Goal: Information Seeking & Learning: Learn about a topic

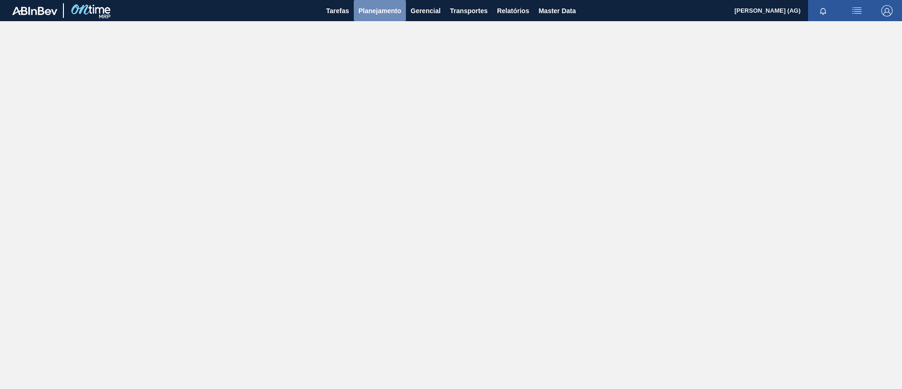
click at [372, 12] on span "Planejamento" at bounding box center [379, 10] width 43 height 11
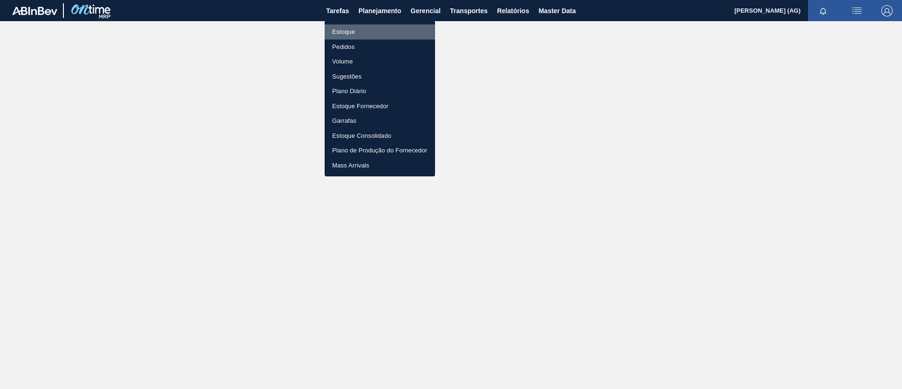
click at [375, 29] on li "Estoque" at bounding box center [380, 31] width 110 height 15
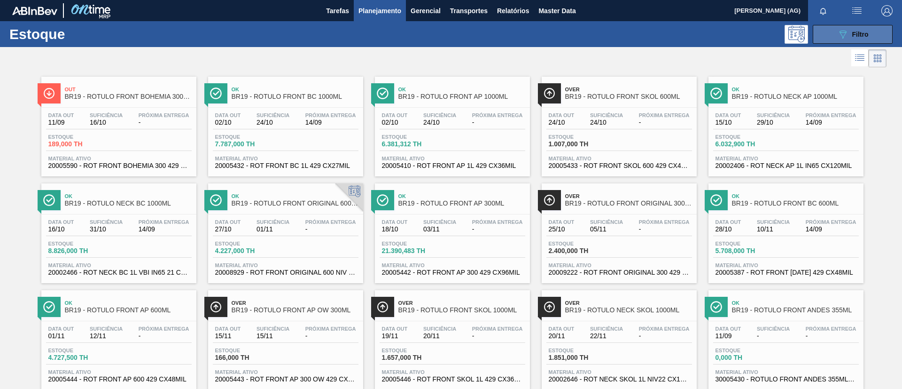
click at [601, 38] on button "089F7B8B-B2A5-4AFE-B5C0-19BA573D28AC Filtro" at bounding box center [853, 34] width 80 height 19
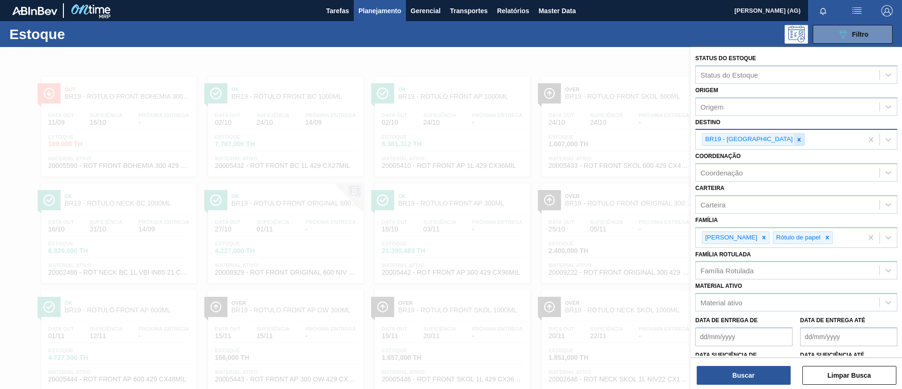
click at [601, 141] on icon at bounding box center [799, 139] width 7 height 7
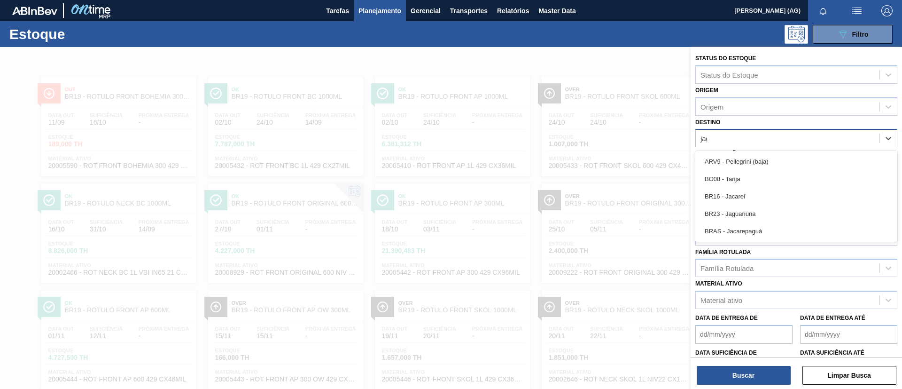
type input "jagu"
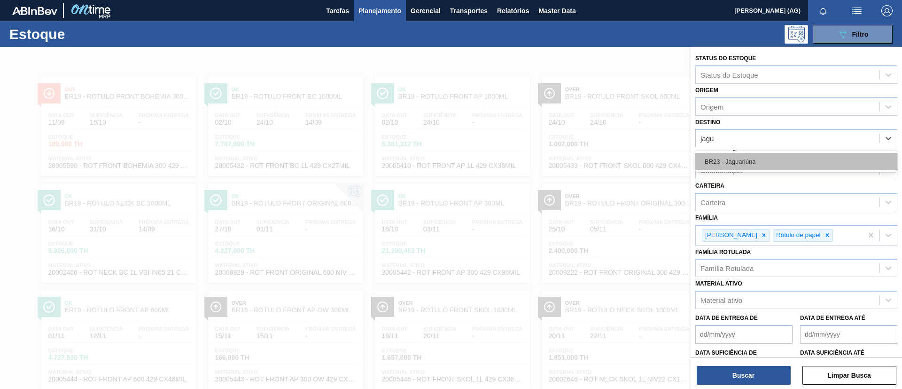
click at [601, 169] on div "BR23 - Jaguariúna" at bounding box center [796, 161] width 202 height 17
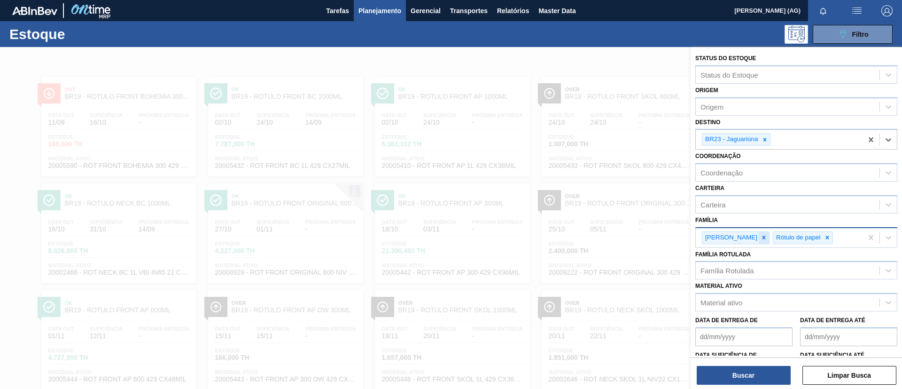
click at [601, 236] on icon at bounding box center [764, 237] width 7 height 7
click at [601, 238] on icon at bounding box center [756, 237] width 7 height 7
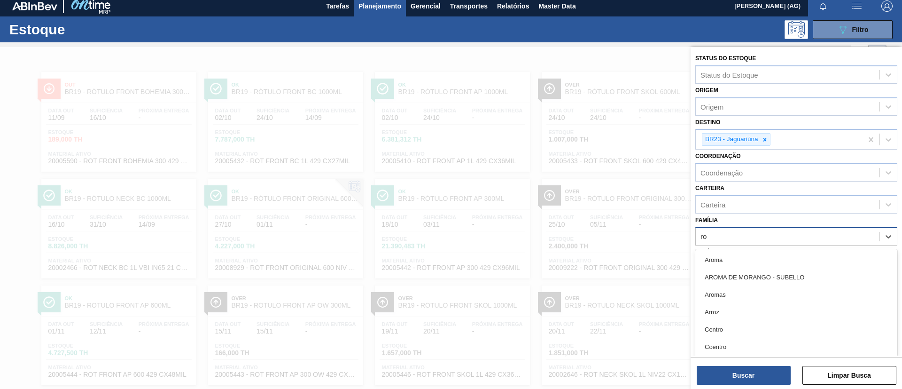
scroll to position [5, 0]
type input "rolha"
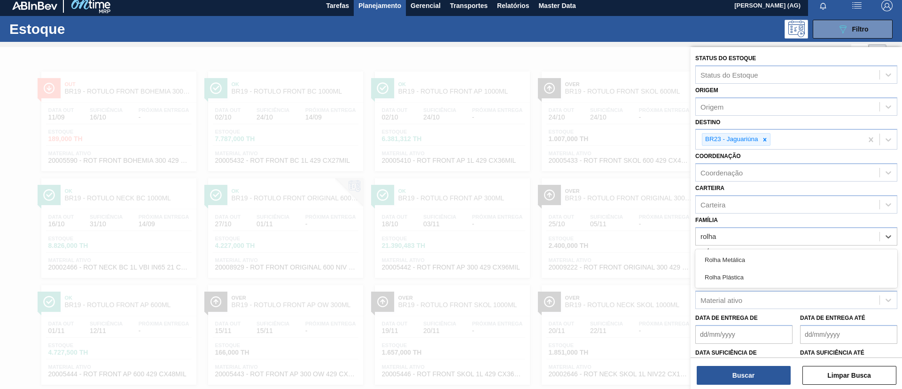
click at [601, 258] on div "Rolha Plástica" at bounding box center [796, 276] width 202 height 17
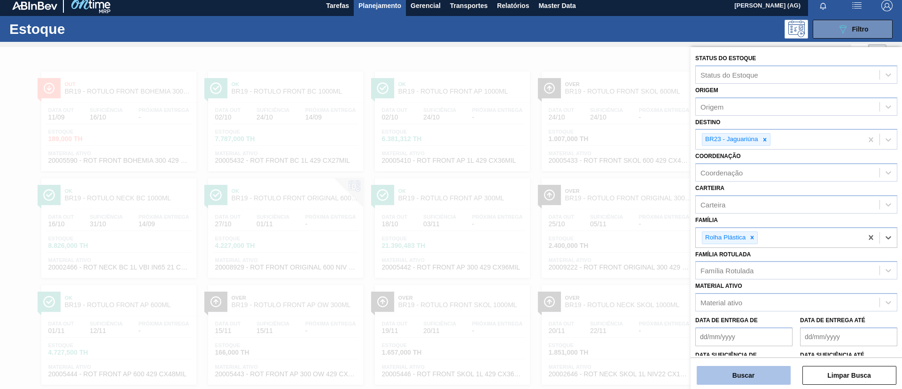
click at [601, 258] on button "Buscar" at bounding box center [744, 374] width 94 height 19
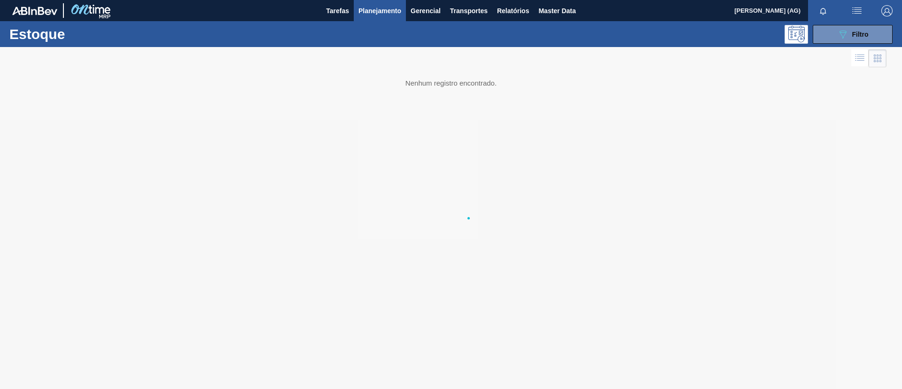
scroll to position [0, 0]
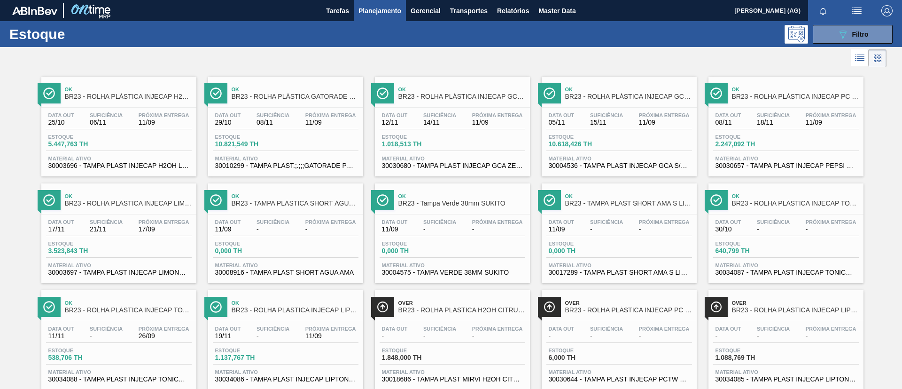
click at [430, 93] on span "BR23 - ROLHA PLÁSTICA INJECAP GCA ZERO SHORT" at bounding box center [461, 96] width 127 height 7
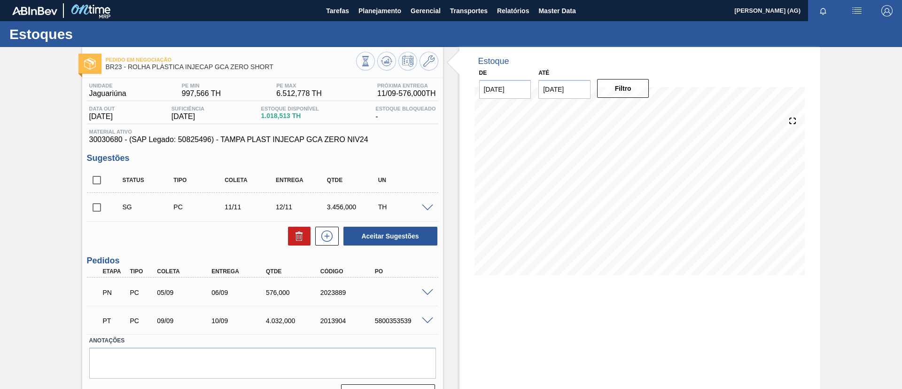
click at [427, 258] on span at bounding box center [427, 320] width 11 height 7
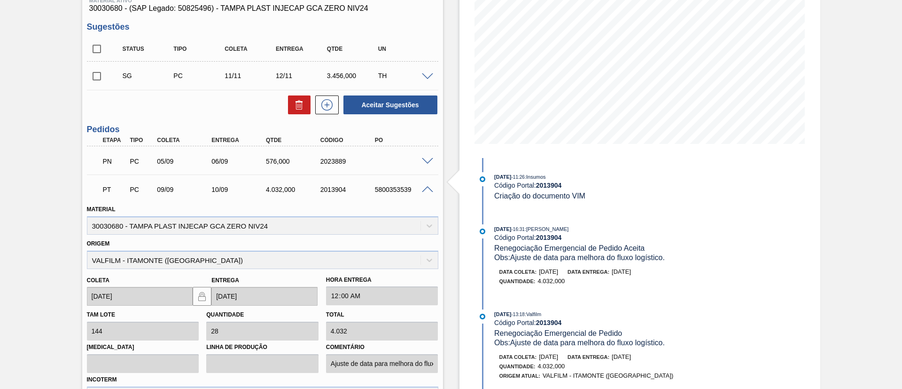
scroll to position [109, 0]
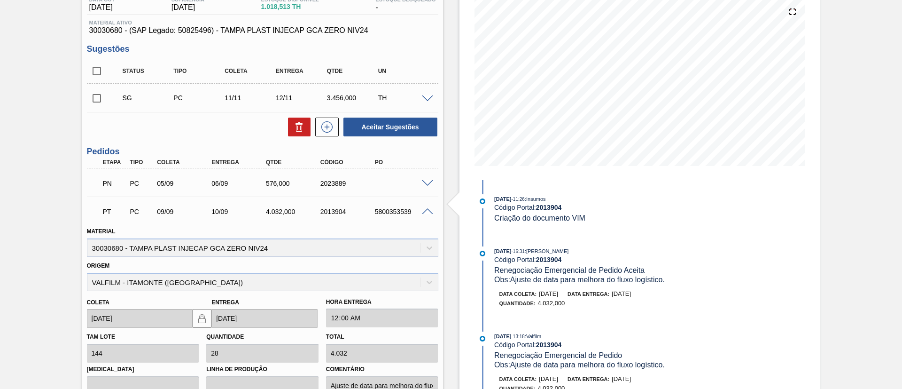
click at [428, 212] on span at bounding box center [427, 211] width 11 height 7
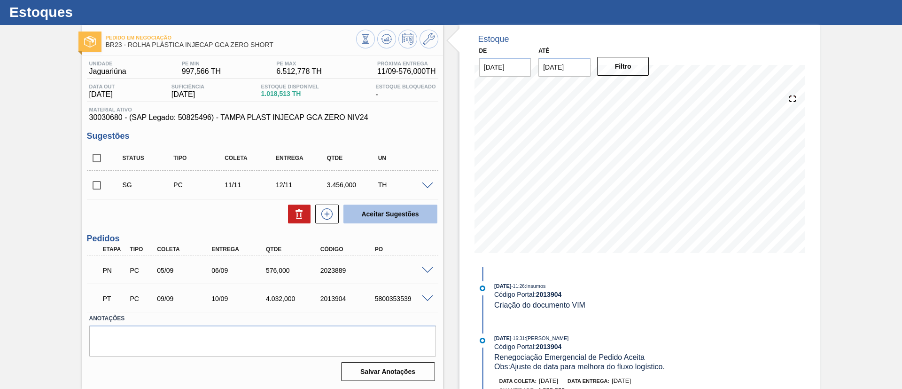
scroll to position [22, 0]
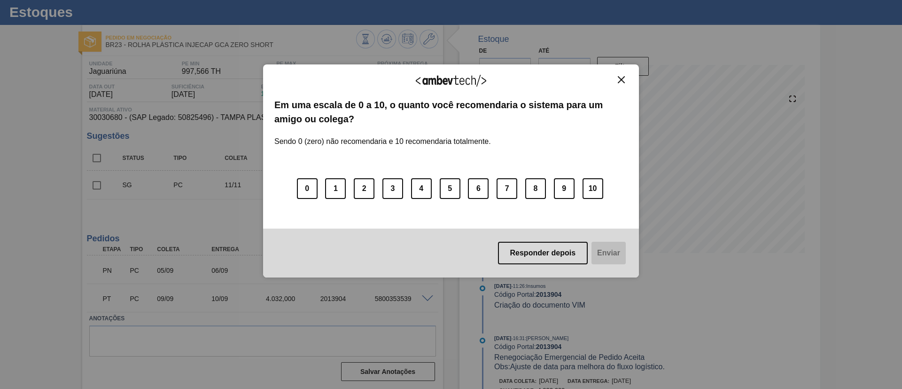
click at [601, 82] on img "Close" at bounding box center [621, 79] width 7 height 7
click at [601, 76] on button "Close" at bounding box center [621, 80] width 13 height 8
click at [601, 88] on div "Agradecemos seu feedback!" at bounding box center [450, 87] width 353 height 22
click at [601, 81] on img "Close" at bounding box center [621, 79] width 7 height 7
click at [518, 187] on div "0 1 2 3 4 5 6 7 8 9 10" at bounding box center [450, 183] width 353 height 74
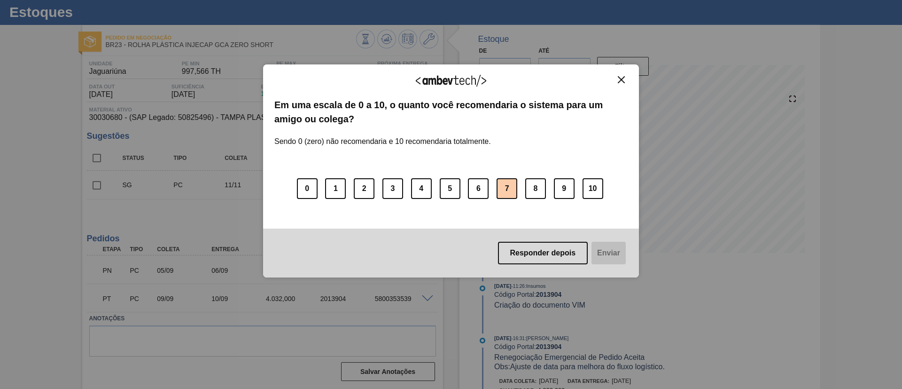
click at [516, 190] on button "7" at bounding box center [507, 188] width 21 height 21
click at [601, 252] on button "Enviar" at bounding box center [608, 252] width 36 height 23
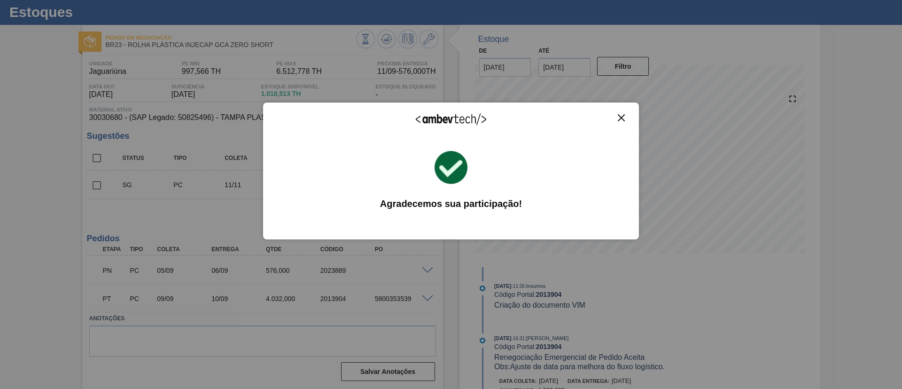
click at [601, 117] on img "Close" at bounding box center [621, 117] width 7 height 7
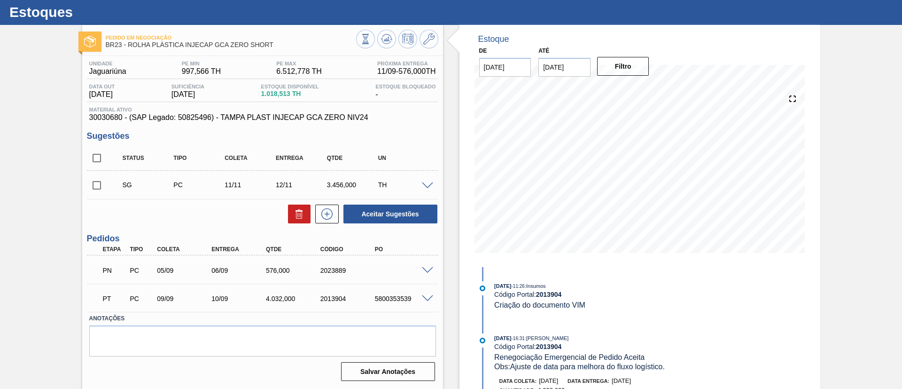
scroll to position [0, 0]
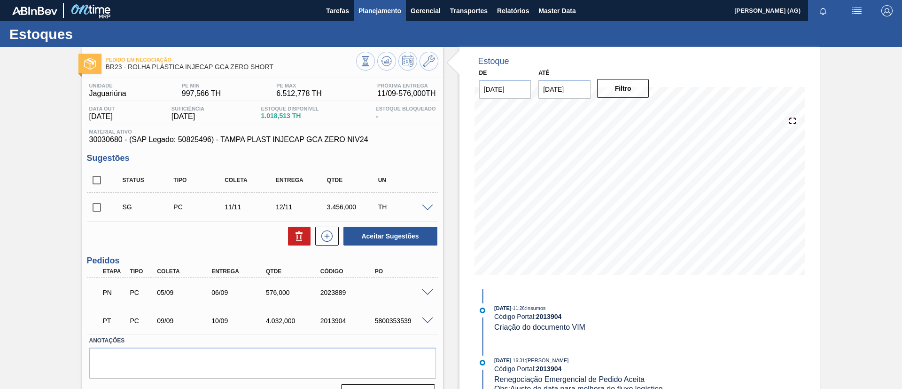
click at [364, 7] on span "Planejamento" at bounding box center [379, 10] width 43 height 11
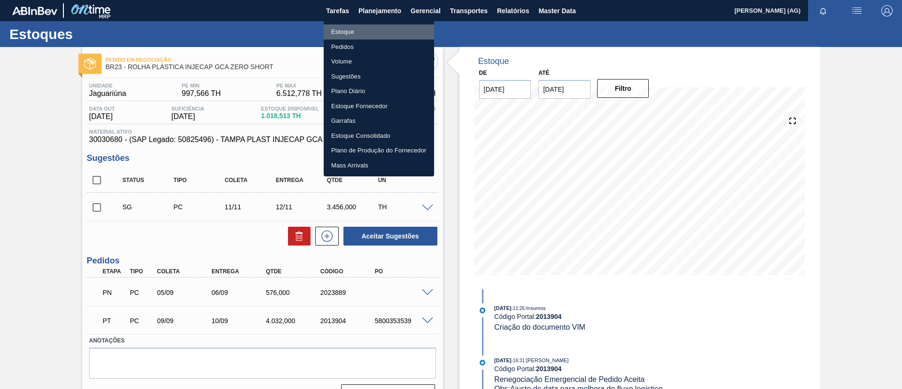
click at [369, 32] on li "Estoque" at bounding box center [379, 31] width 110 height 15
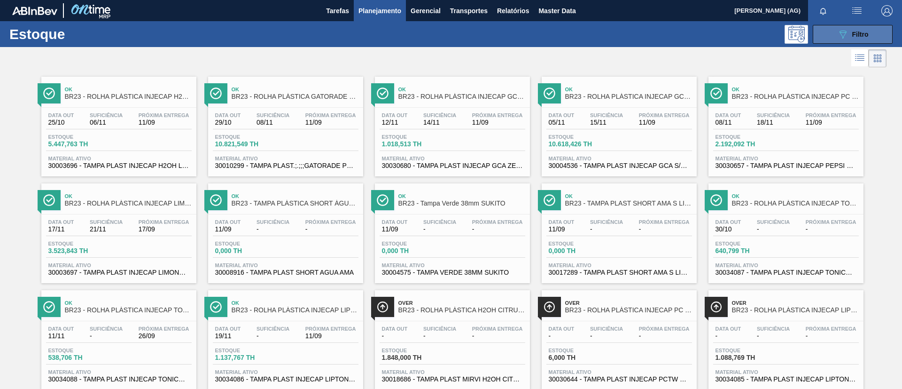
click at [601, 39] on button "089F7B8B-B2A5-4AFE-B5C0-19BA573D28AC Filtro" at bounding box center [853, 34] width 80 height 19
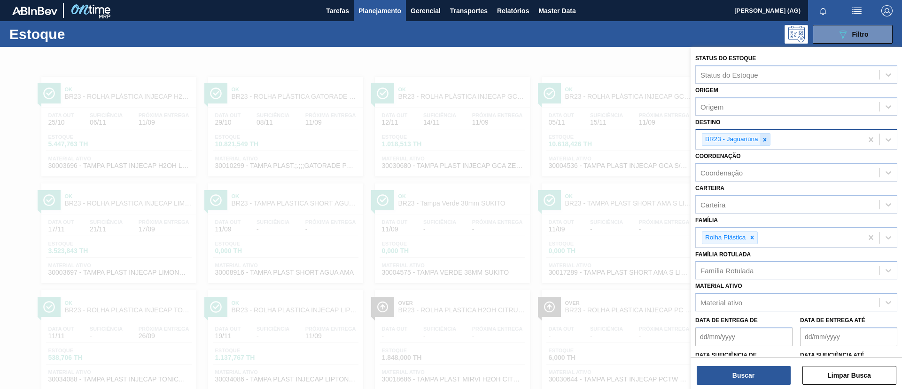
click at [601, 137] on icon at bounding box center [765, 139] width 7 height 7
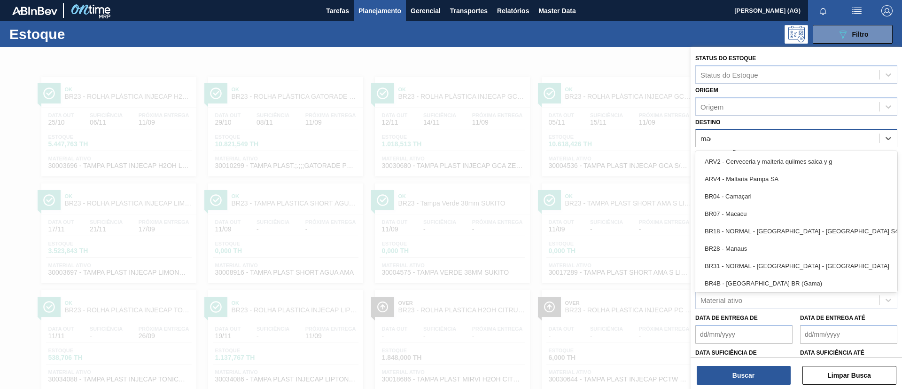
type input "maca"
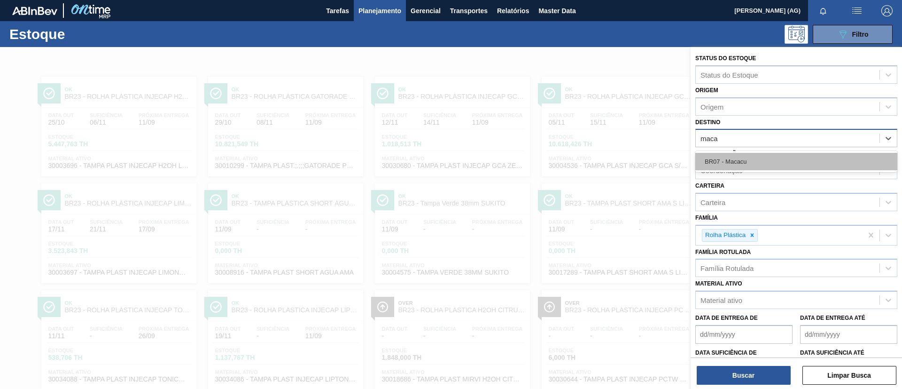
click at [601, 155] on div "BR07 - Macacu" at bounding box center [796, 161] width 202 height 17
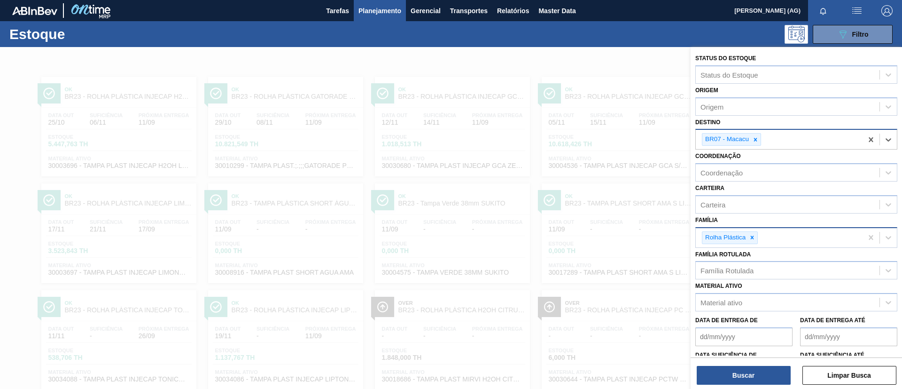
click at [601, 233] on div at bounding box center [752, 238] width 10 height 12
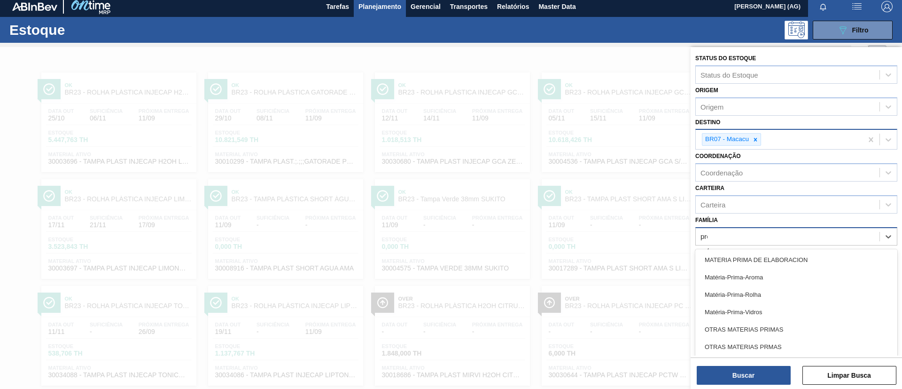
scroll to position [5, 0]
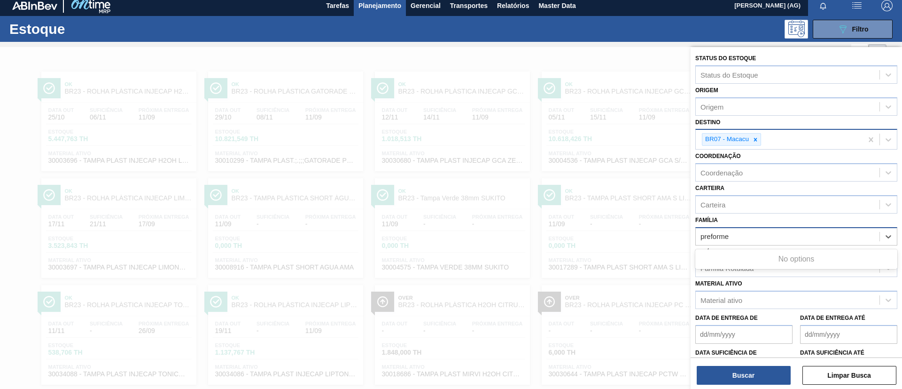
type input "preform"
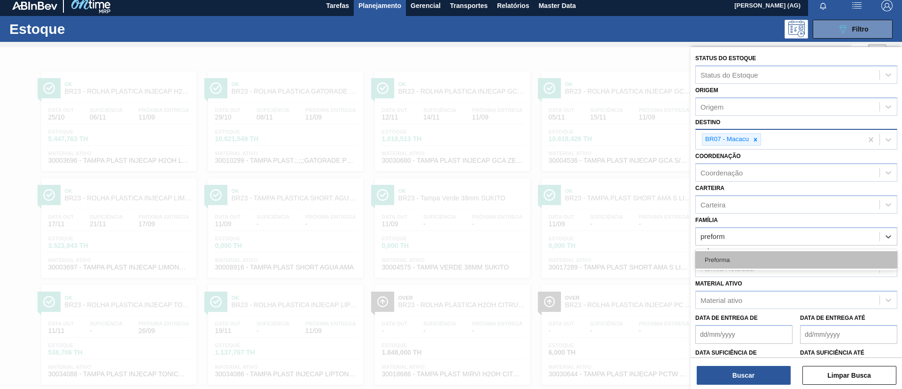
click at [601, 256] on div "Preforma" at bounding box center [796, 259] width 202 height 17
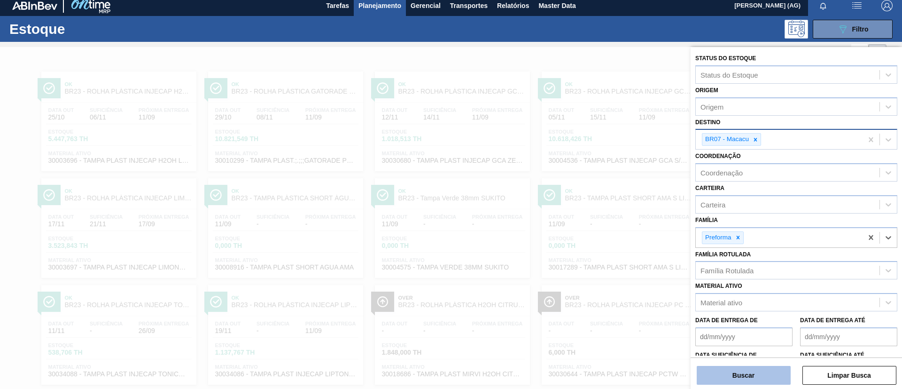
click at [601, 258] on button "Buscar" at bounding box center [744, 374] width 94 height 19
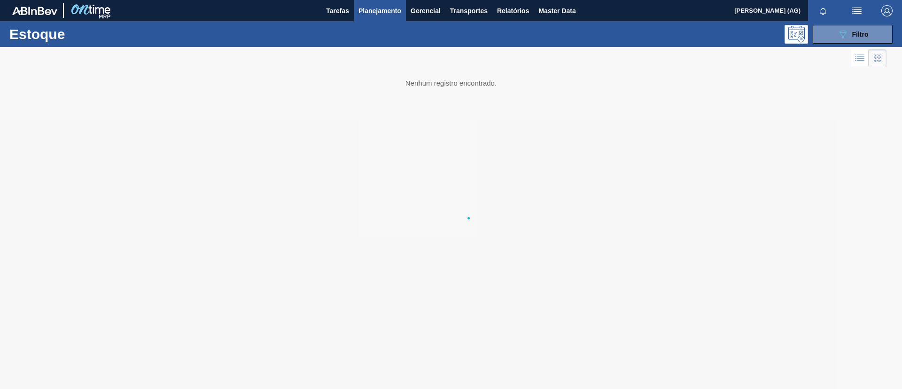
scroll to position [0, 0]
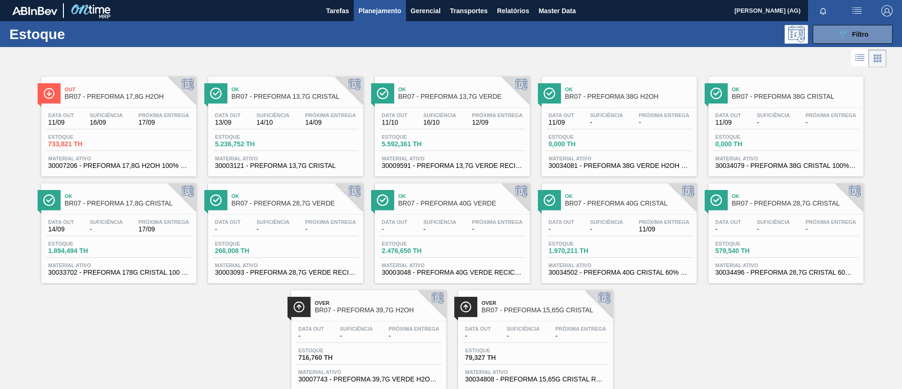
click at [151, 90] on span "Out" at bounding box center [128, 89] width 127 height 6
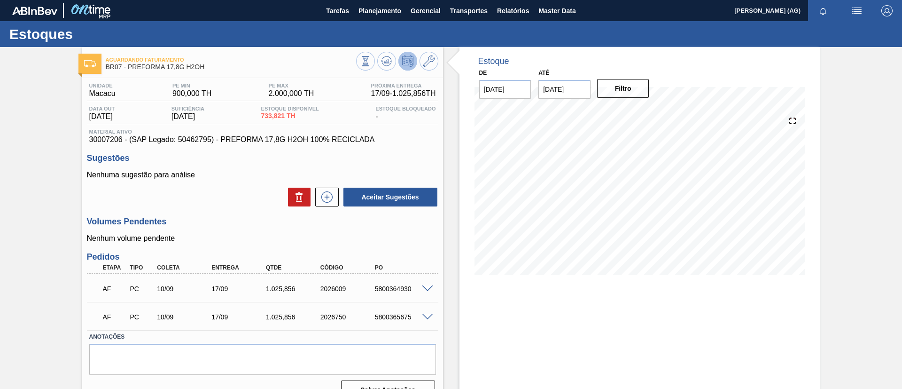
scroll to position [18, 0]
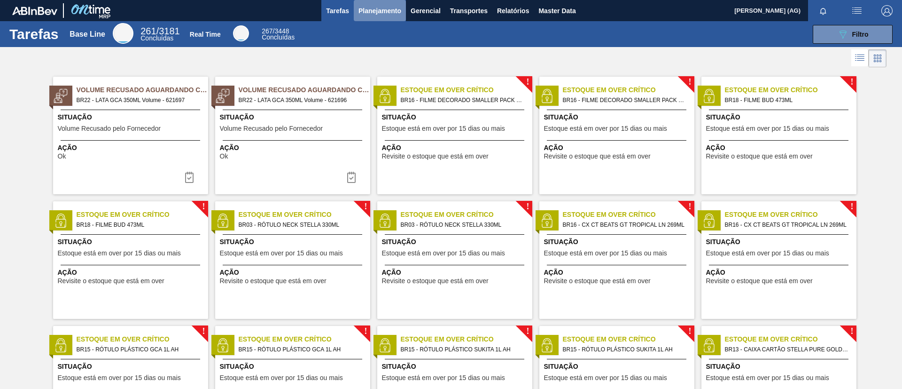
click at [387, 11] on span "Planejamento" at bounding box center [379, 10] width 43 height 11
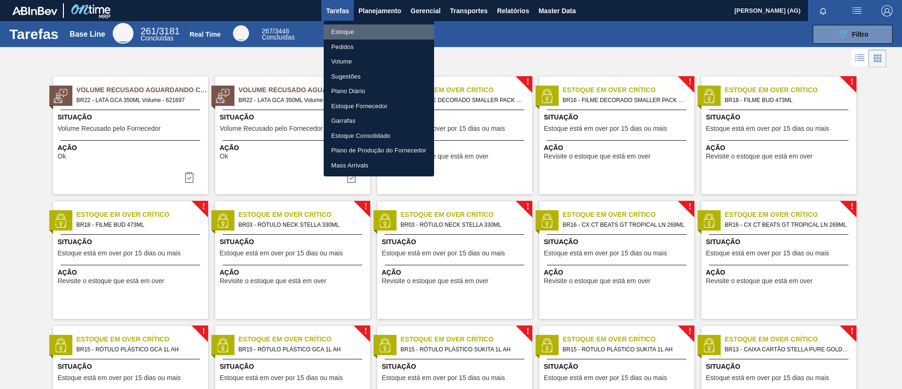
click at [374, 28] on li "Estoque" at bounding box center [379, 31] width 110 height 15
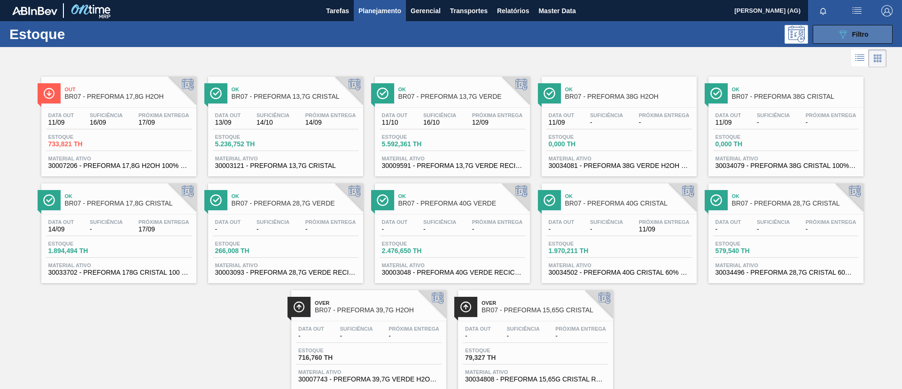
click at [601, 35] on button "089F7B8B-B2A5-4AFE-B5C0-19BA573D28AC Filtro" at bounding box center [853, 34] width 80 height 19
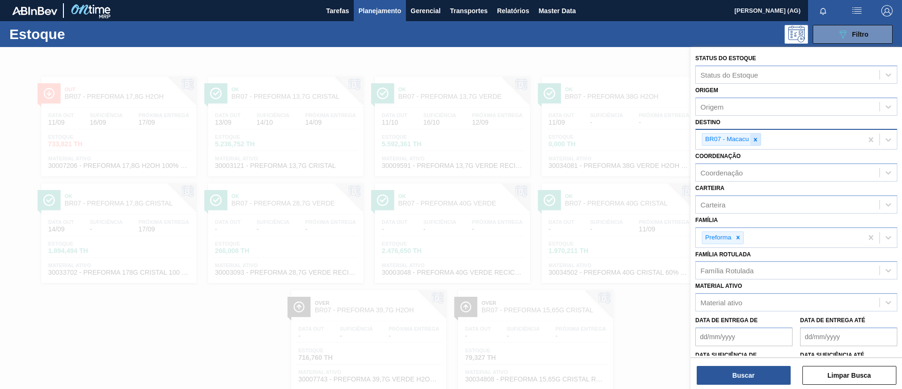
click at [601, 140] on icon at bounding box center [755, 139] width 7 height 7
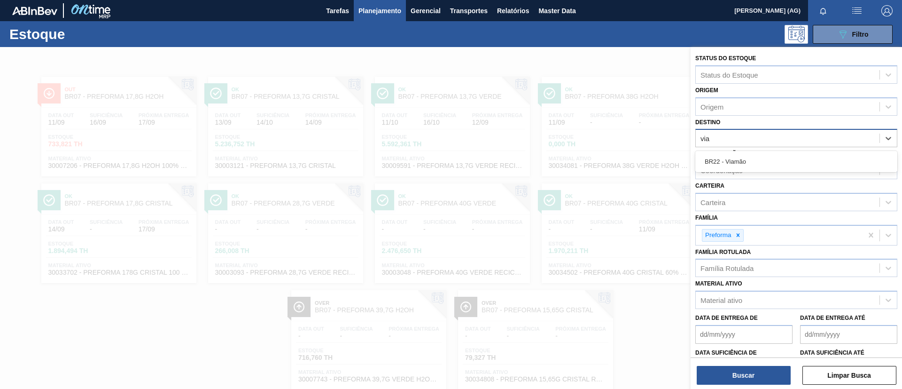
type input "viam"
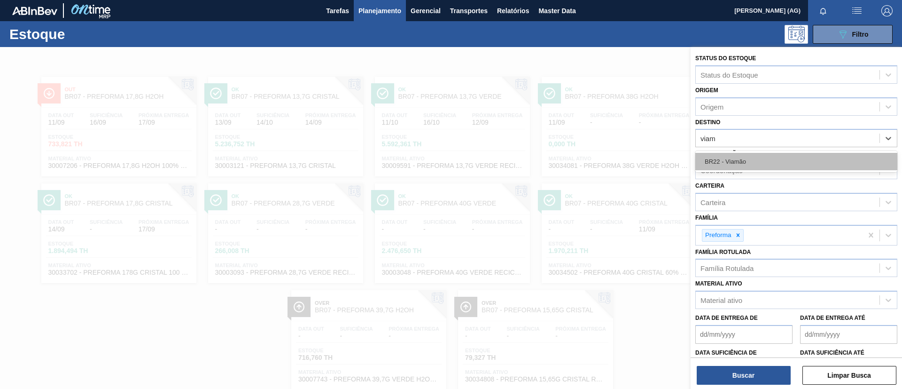
click at [601, 156] on div "BR22 - Viamão" at bounding box center [796, 161] width 202 height 17
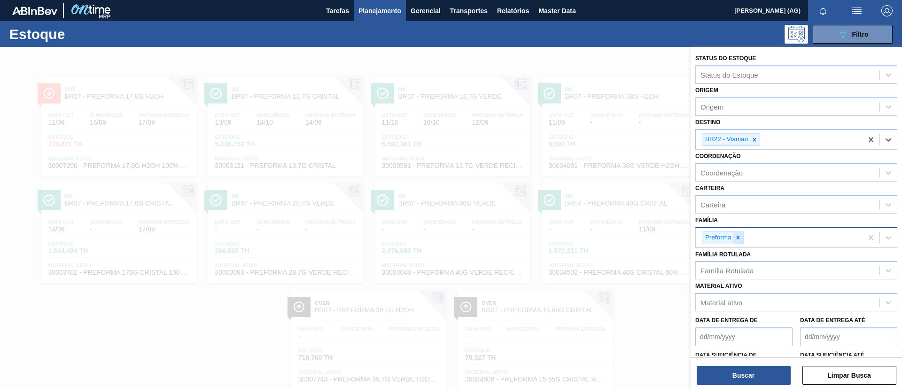
click at [601, 239] on div at bounding box center [738, 238] width 10 height 12
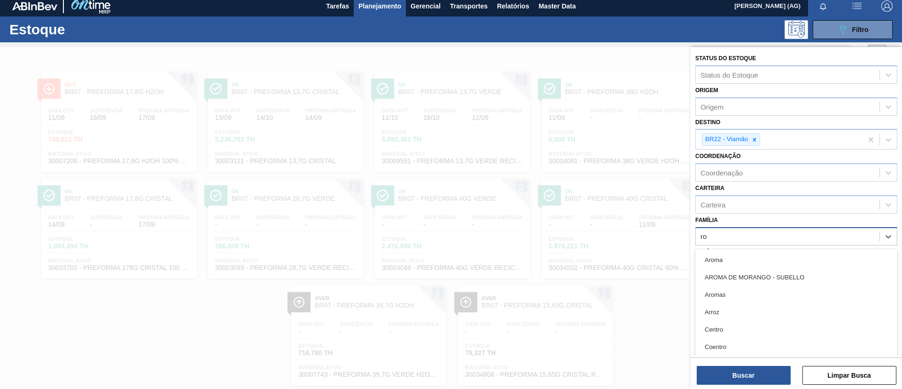
scroll to position [5, 0]
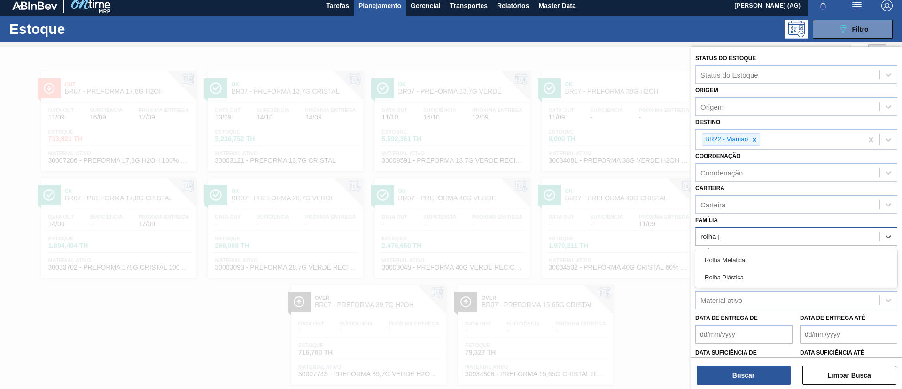
type input "rolha pl"
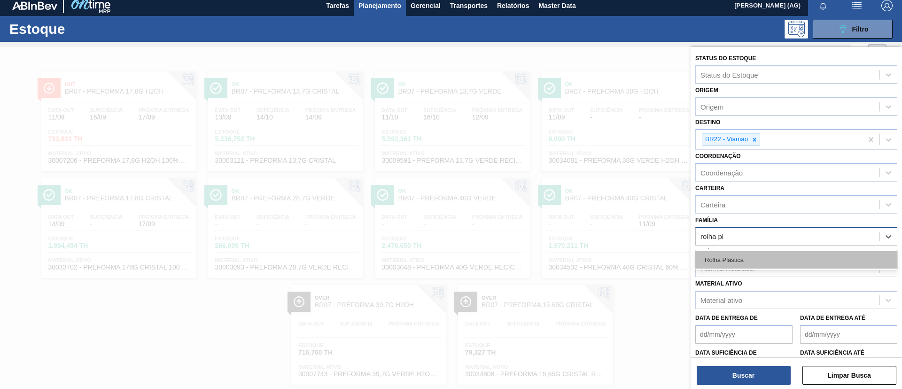
click at [601, 257] on div "Rolha Plástica" at bounding box center [796, 259] width 202 height 17
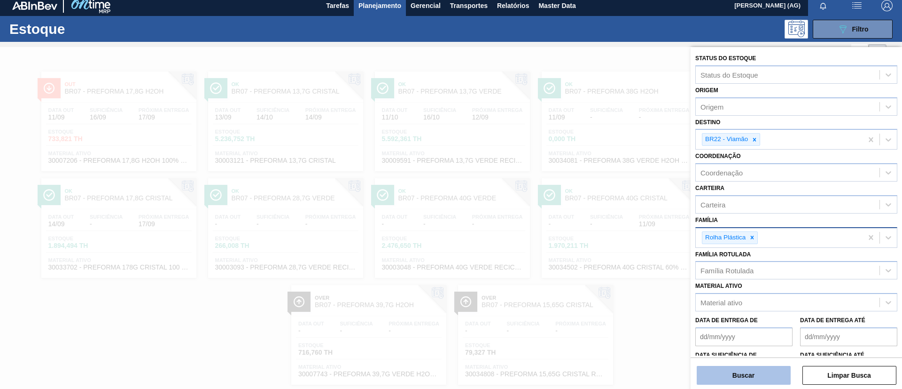
click at [601, 258] on button "Buscar" at bounding box center [744, 374] width 94 height 19
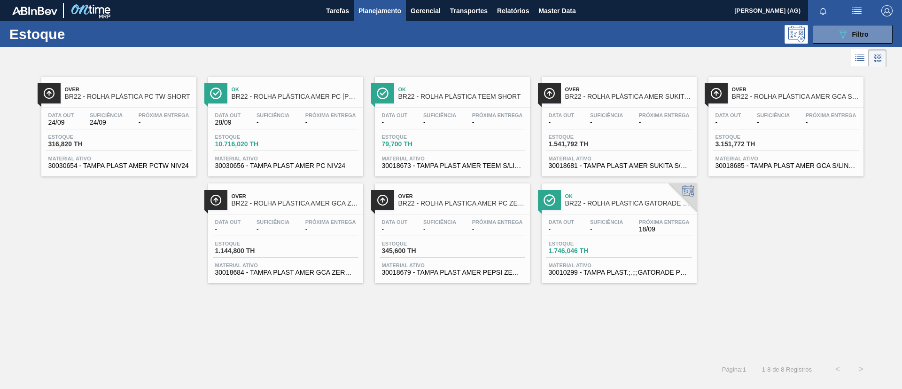
click at [316, 99] on span "BR22 - ROLHA PLÁSTICA AMER PC SHORT" at bounding box center [295, 96] width 127 height 7
